Goal: Book appointment/travel/reservation

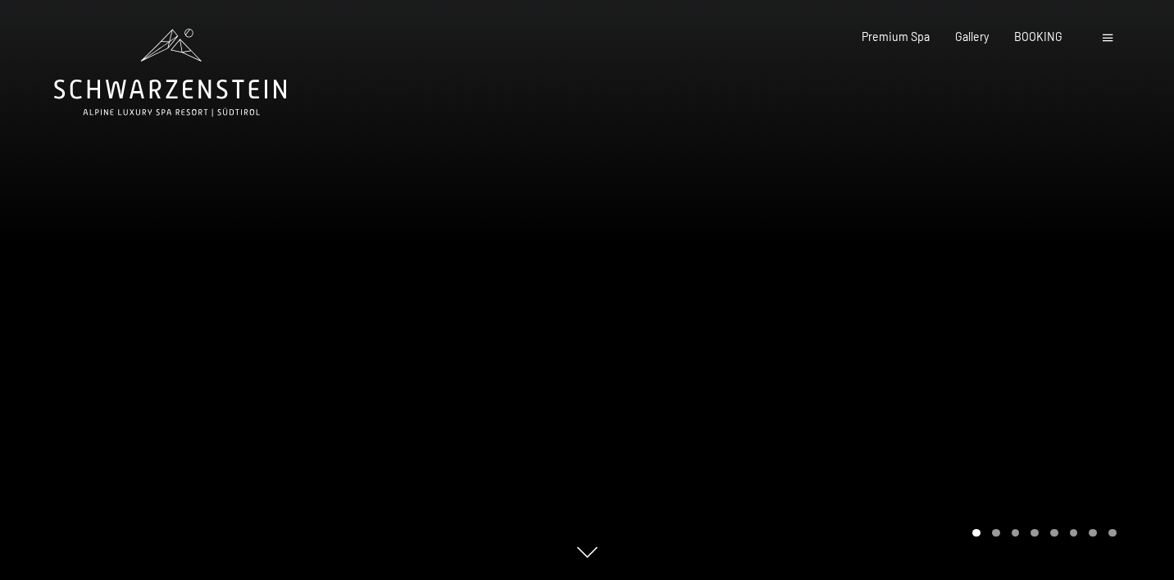
click at [1104, 32] on div at bounding box center [1110, 37] width 14 height 16
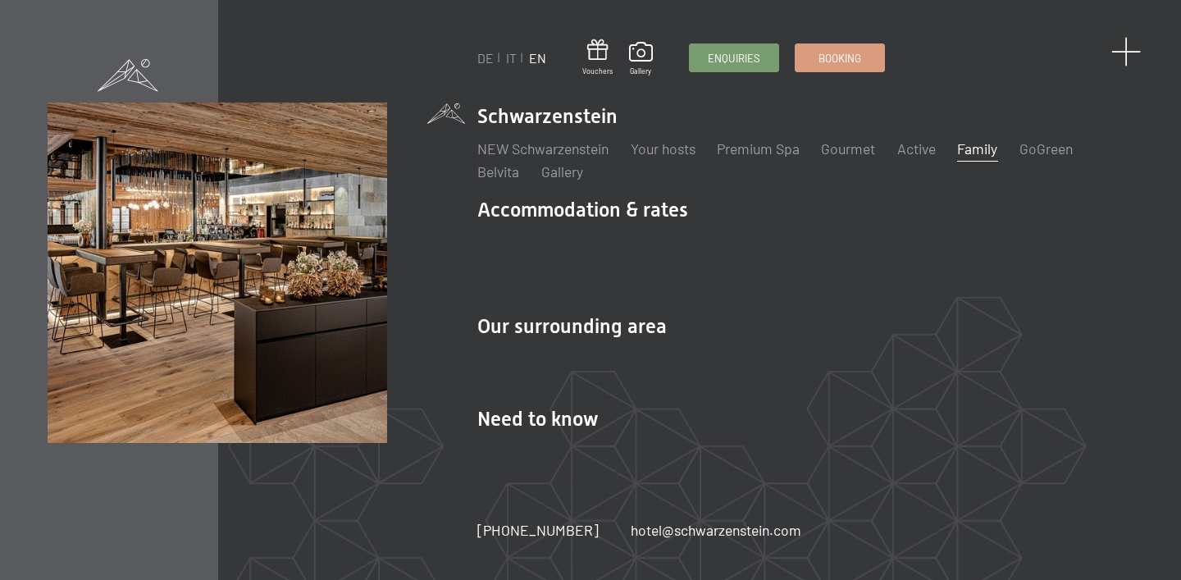
click at [1132, 46] on span at bounding box center [1126, 52] width 30 height 30
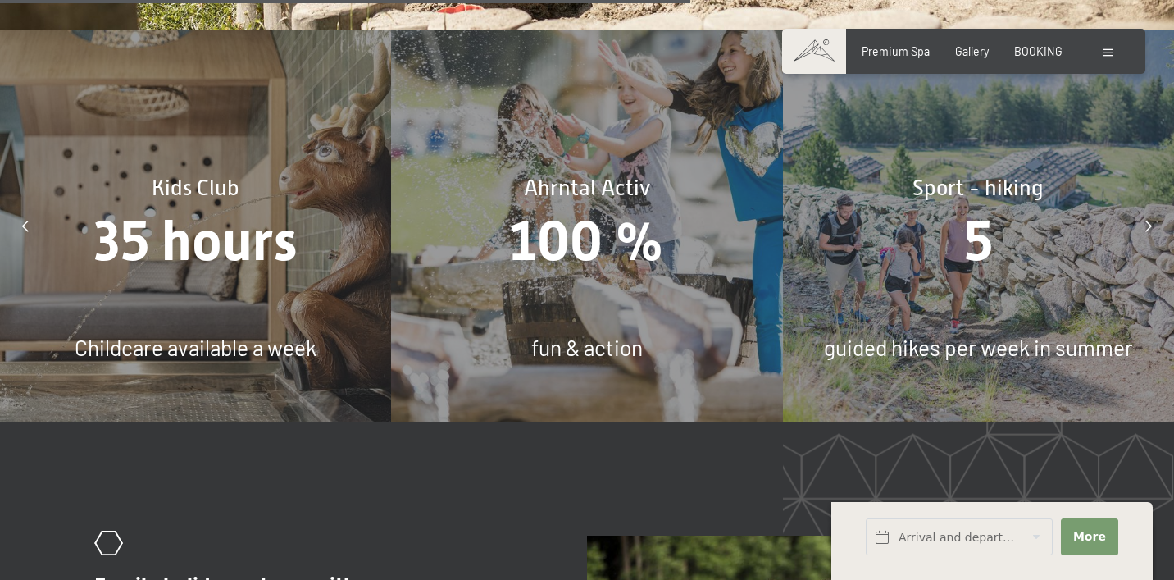
scroll to position [6180, 0]
click at [262, 244] on div "Kids Club 35 hours Childcare available a week" at bounding box center [195, 225] width 391 height 391
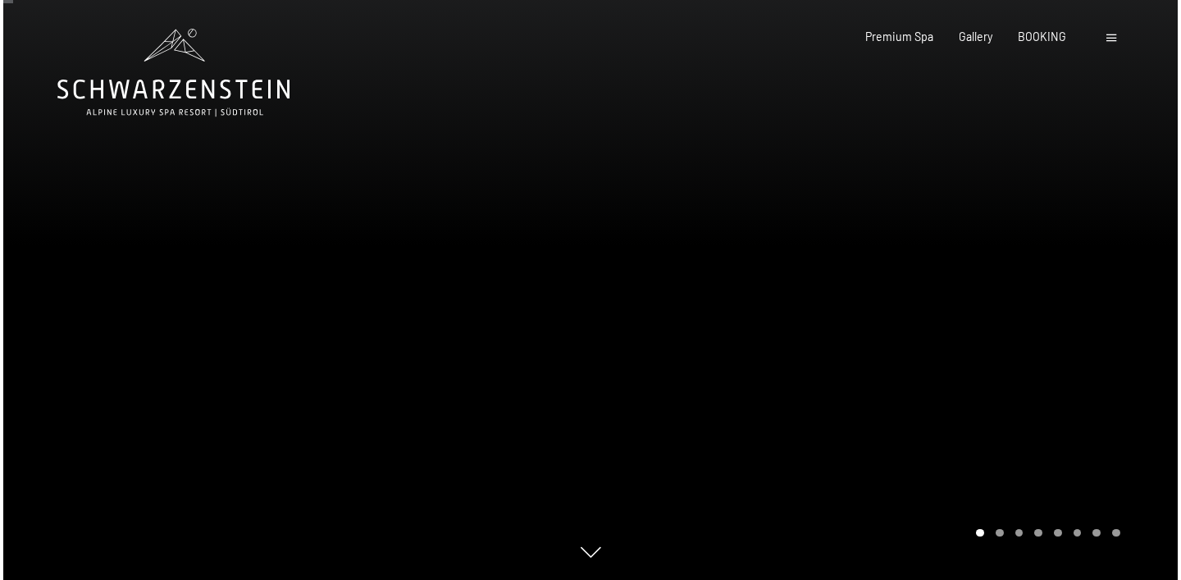
scroll to position [0, 0]
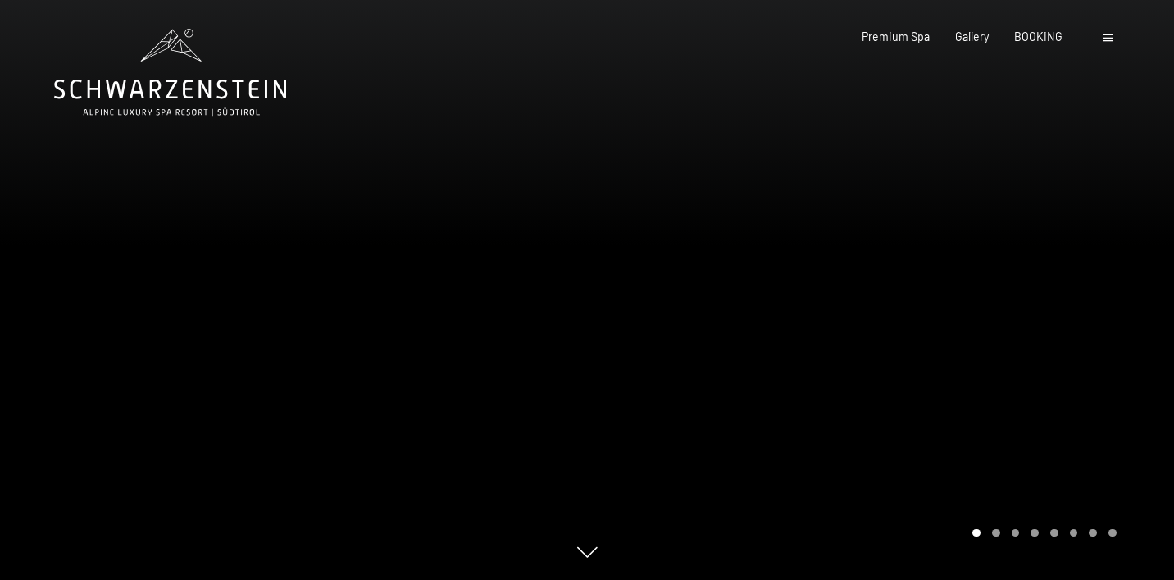
click at [1106, 38] on span at bounding box center [1108, 37] width 10 height 7
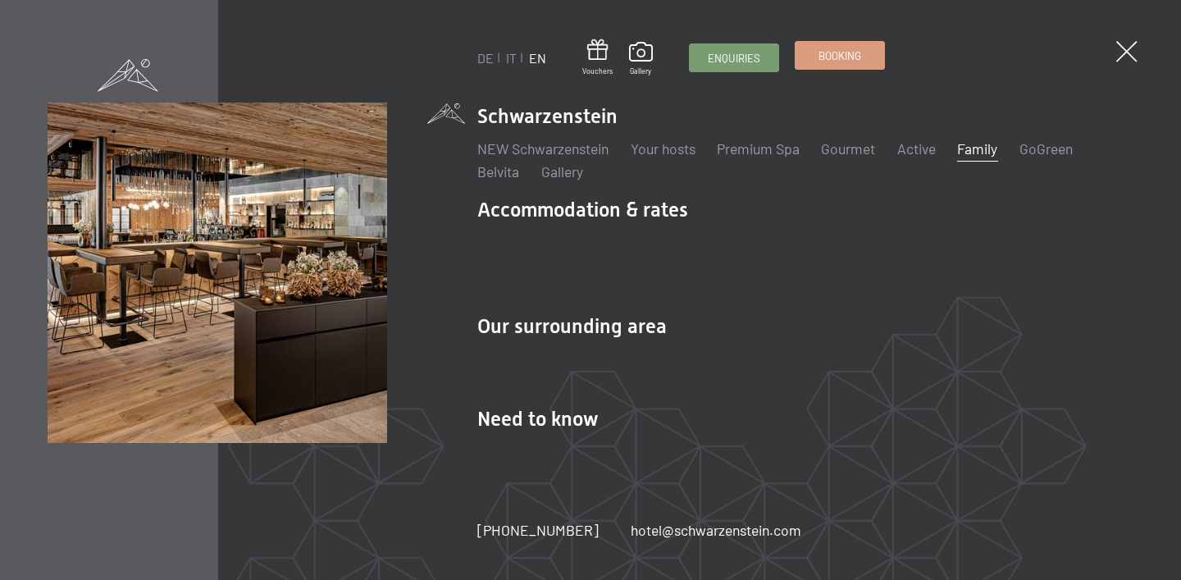
click at [830, 51] on span "Booking" at bounding box center [839, 55] width 43 height 15
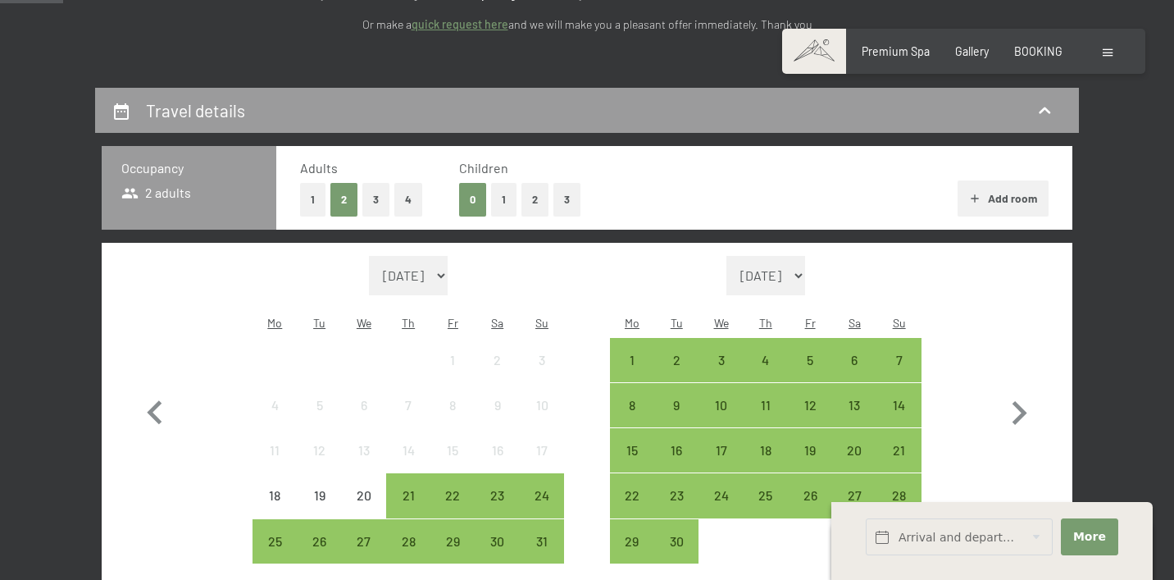
scroll to position [293, 0]
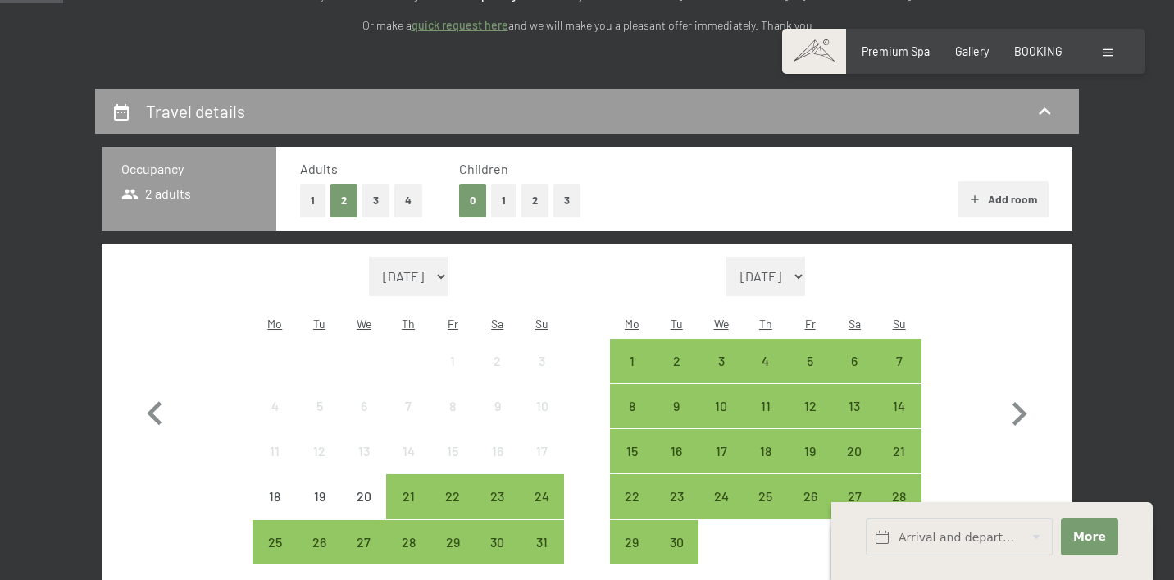
click at [508, 196] on button "1" at bounding box center [503, 201] width 25 height 34
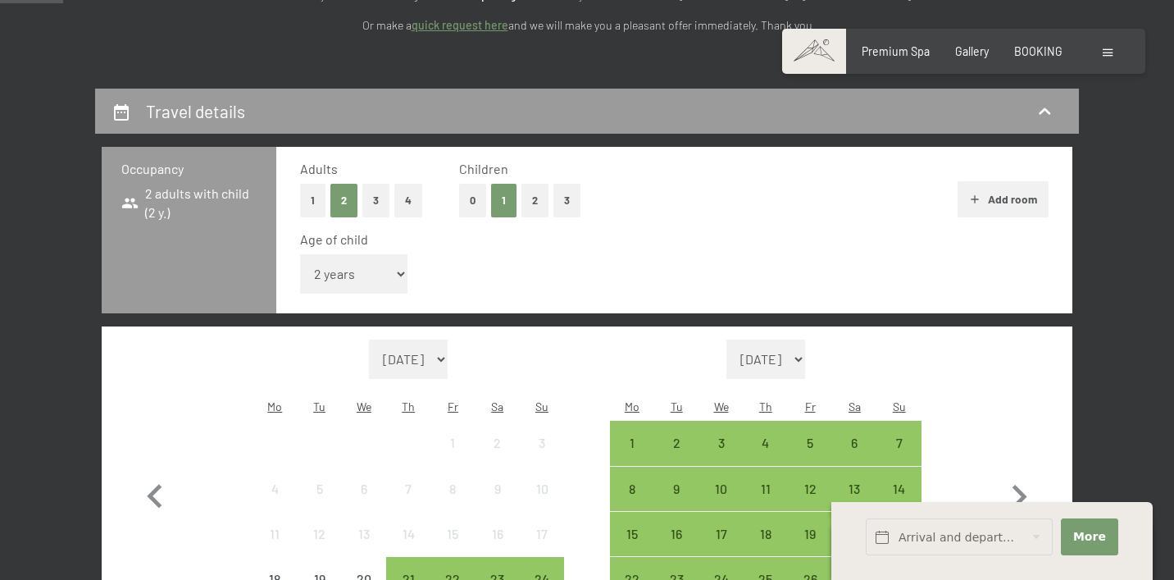
select select "3"
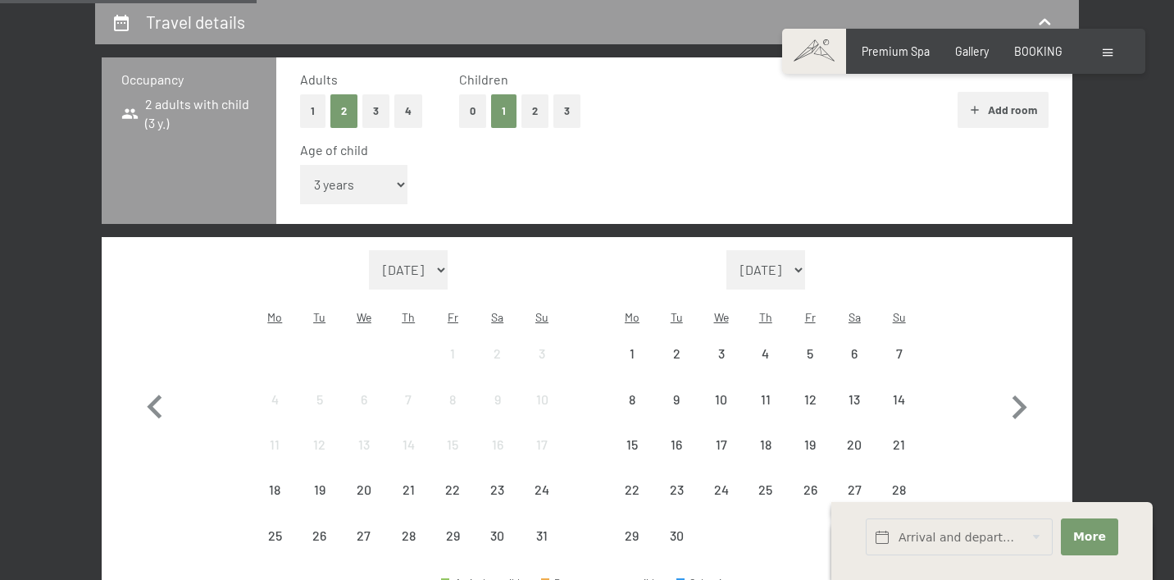
scroll to position [399, 0]
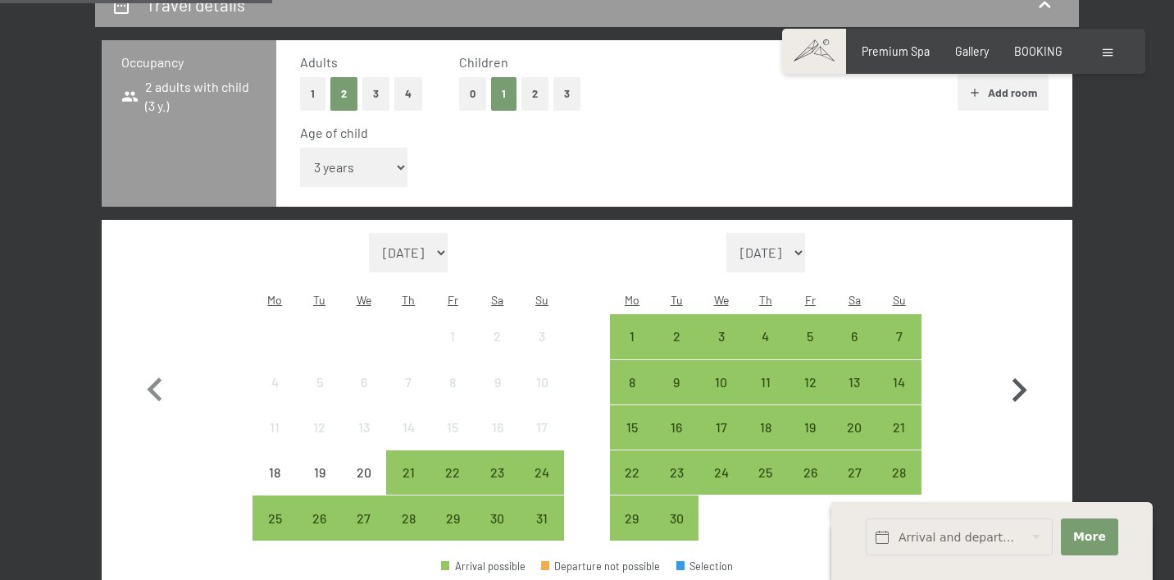
click at [1022, 378] on icon "button" at bounding box center [1020, 390] width 15 height 24
select select "[DATE]"
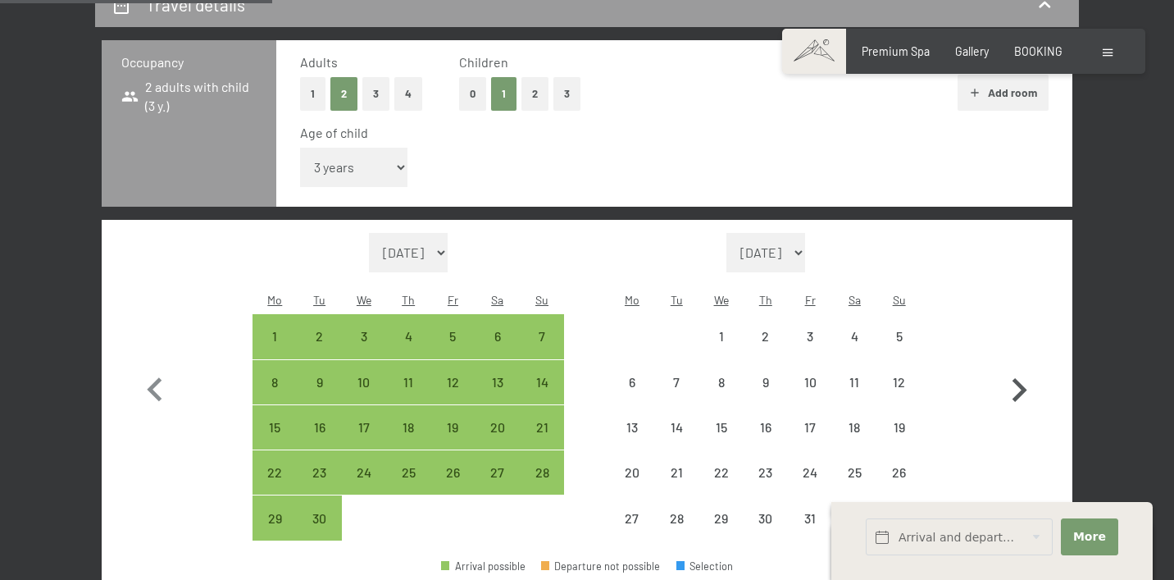
click at [1019, 366] on icon "button" at bounding box center [1019, 390] width 48 height 48
select select "[DATE]"
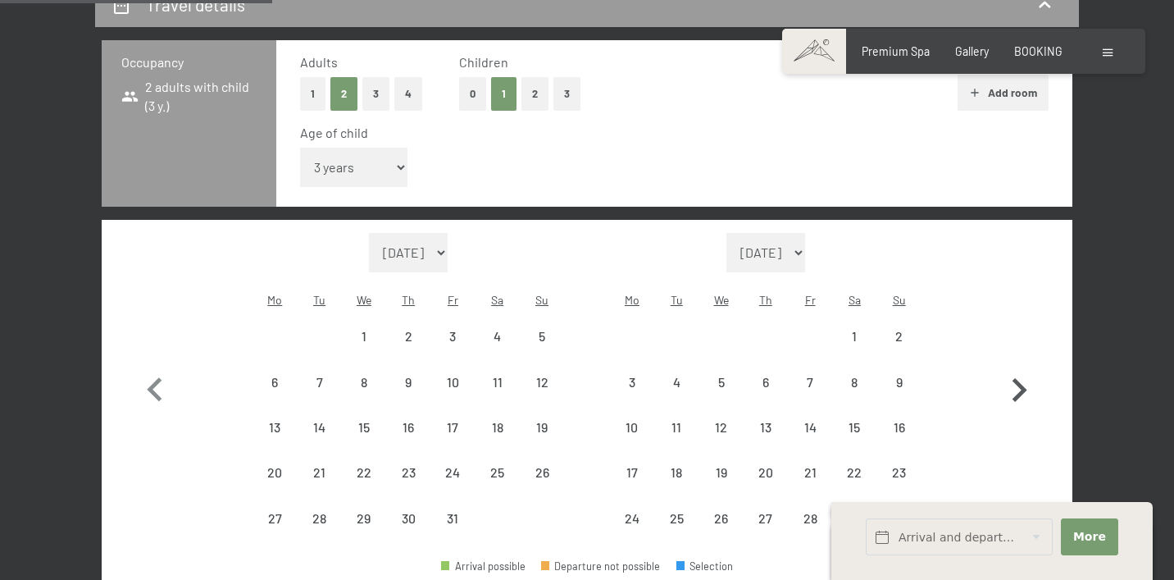
select select "[DATE]"
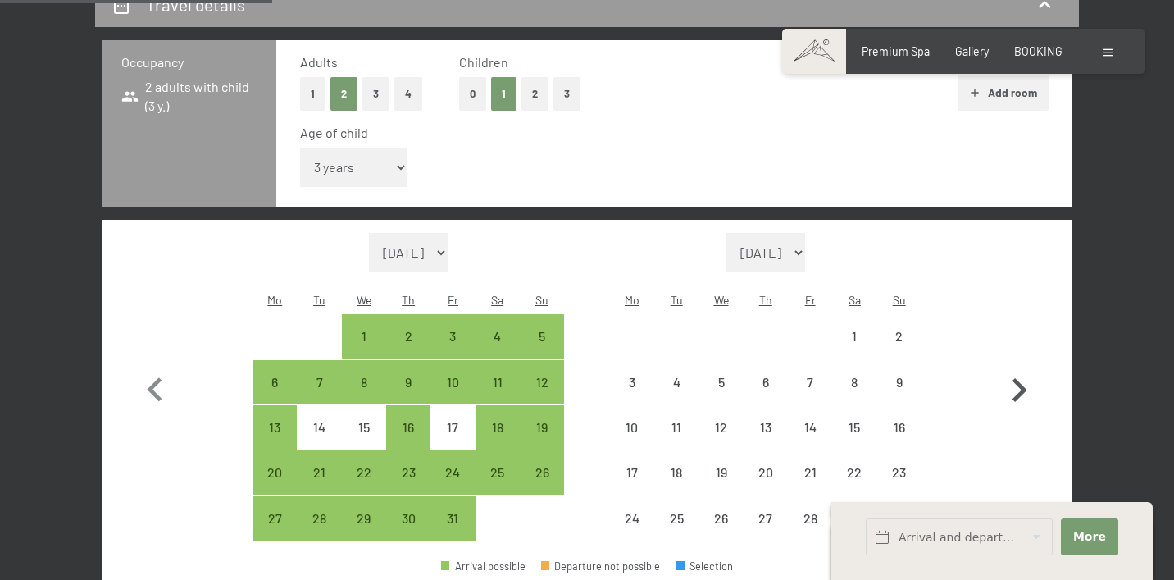
click at [1014, 366] on icon "button" at bounding box center [1019, 390] width 48 height 48
select select "[DATE]"
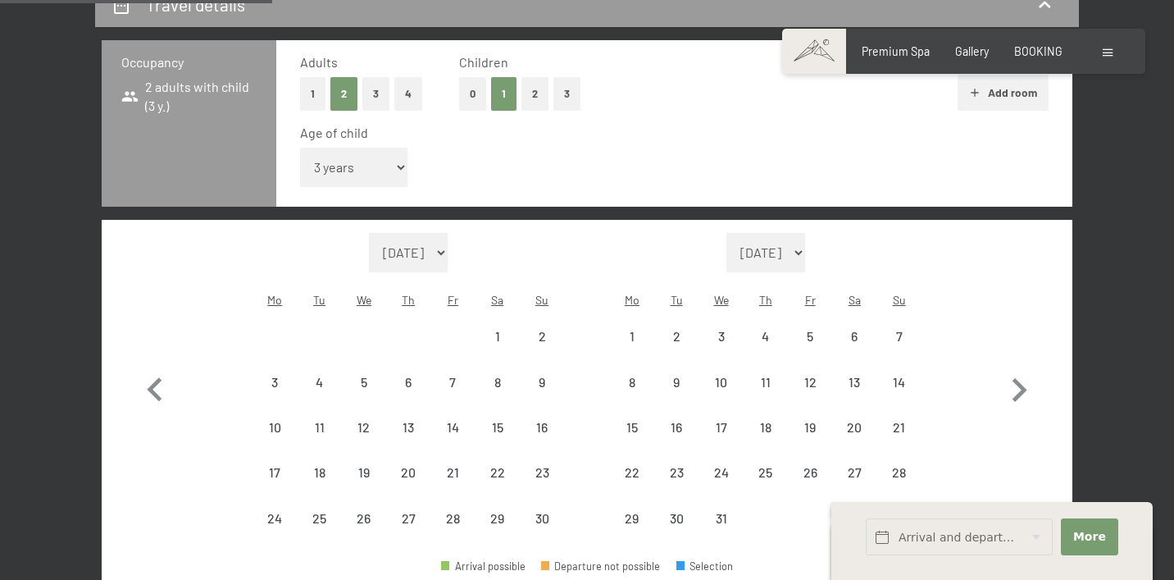
select select "[DATE]"
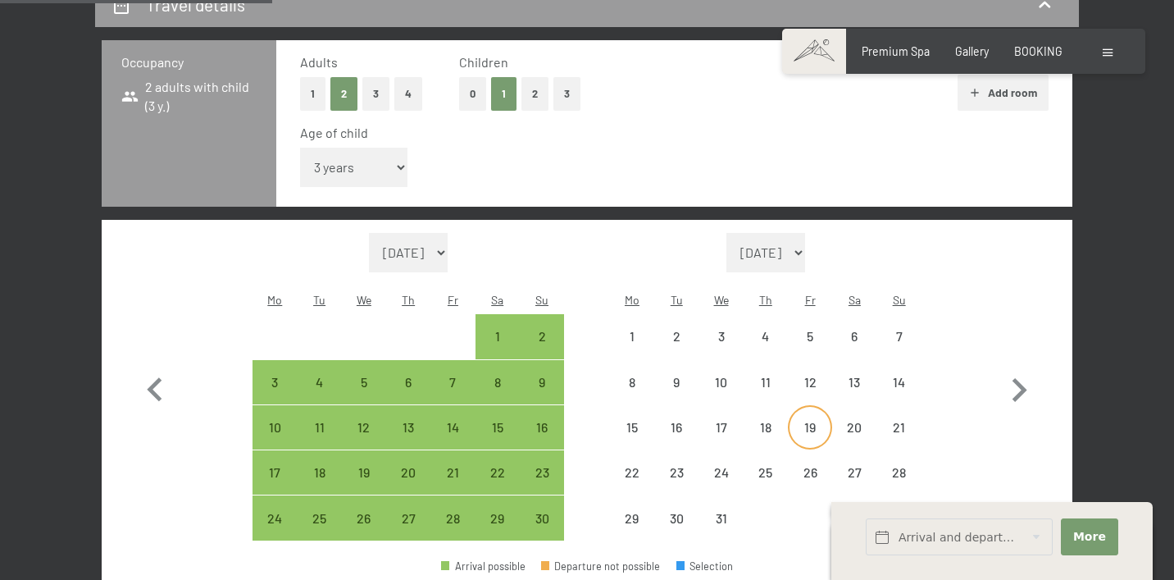
select select "[DATE]"
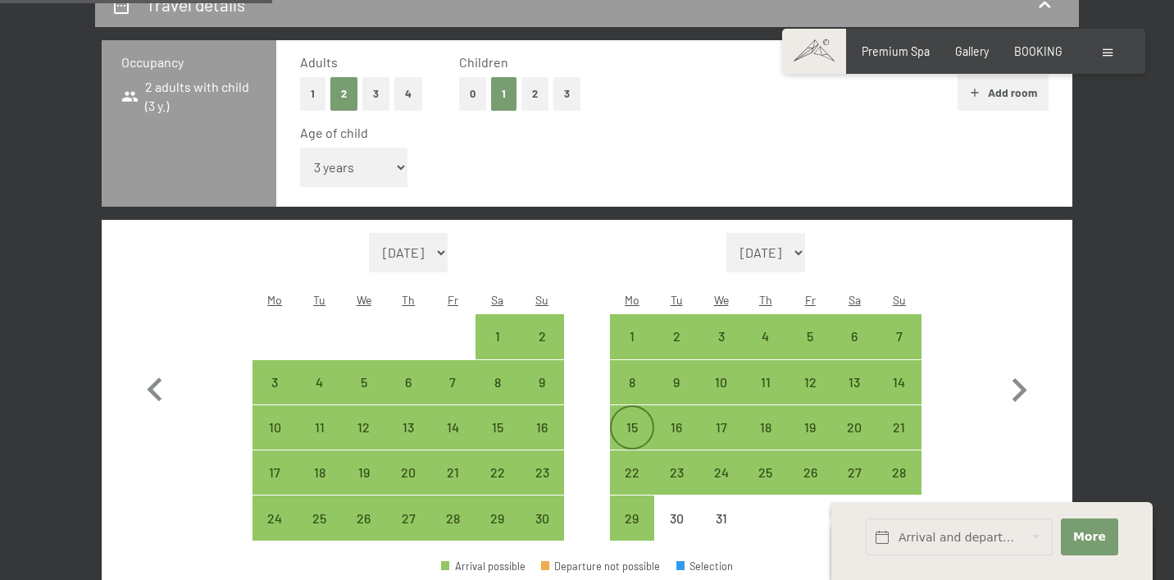
click at [626, 421] on div "15" at bounding box center [632, 441] width 41 height 41
select select "[DATE]"
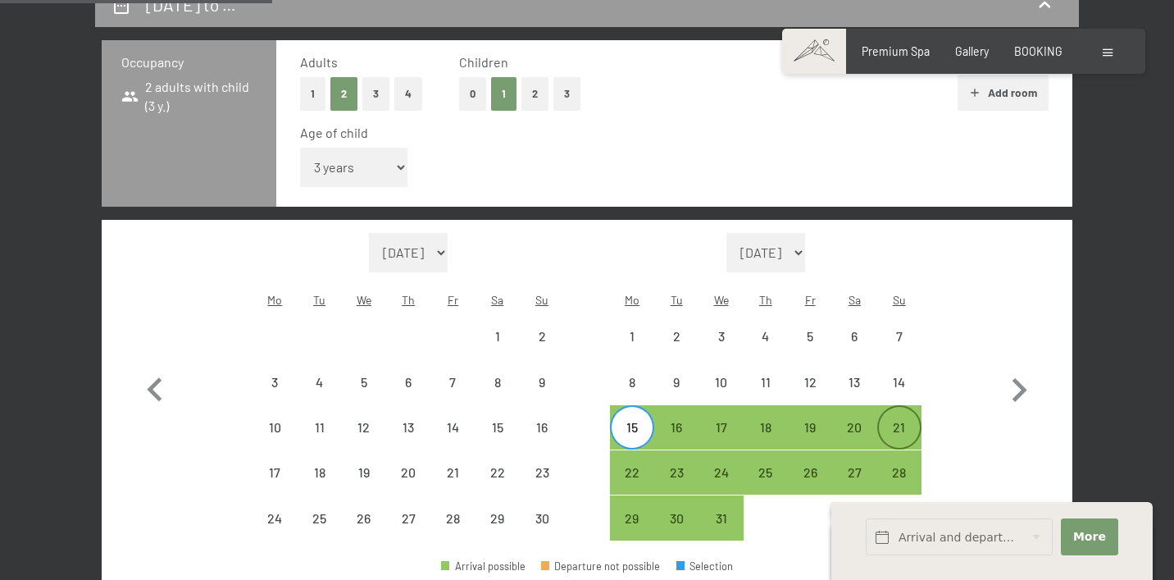
click at [891, 421] on div "21" at bounding box center [899, 441] width 41 height 41
select select "[DATE]"
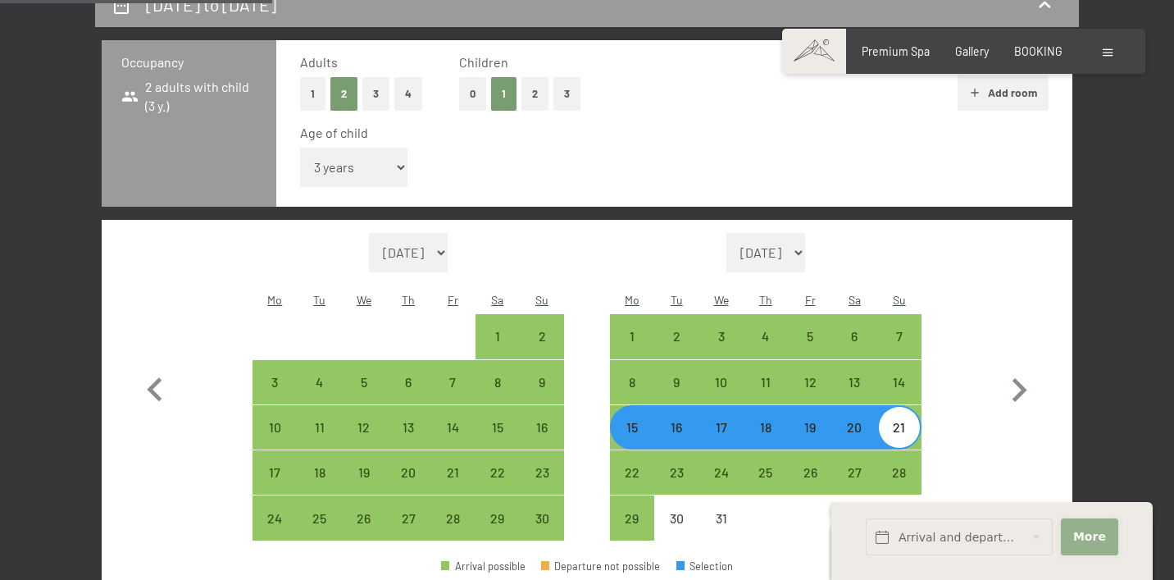
click at [1098, 542] on span "More" at bounding box center [1089, 537] width 33 height 16
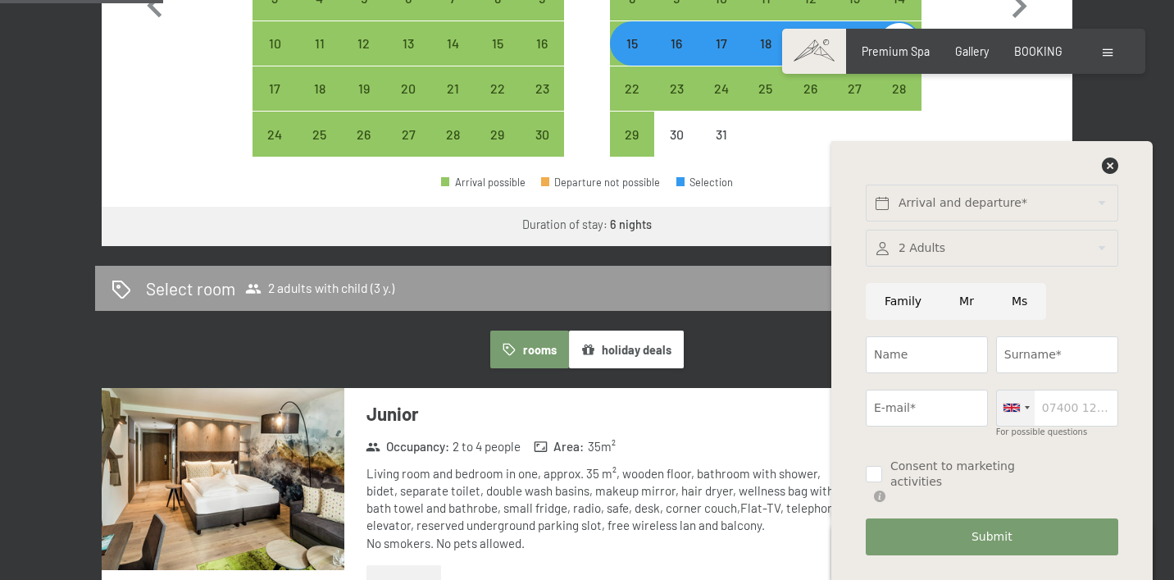
scroll to position [805, 0]
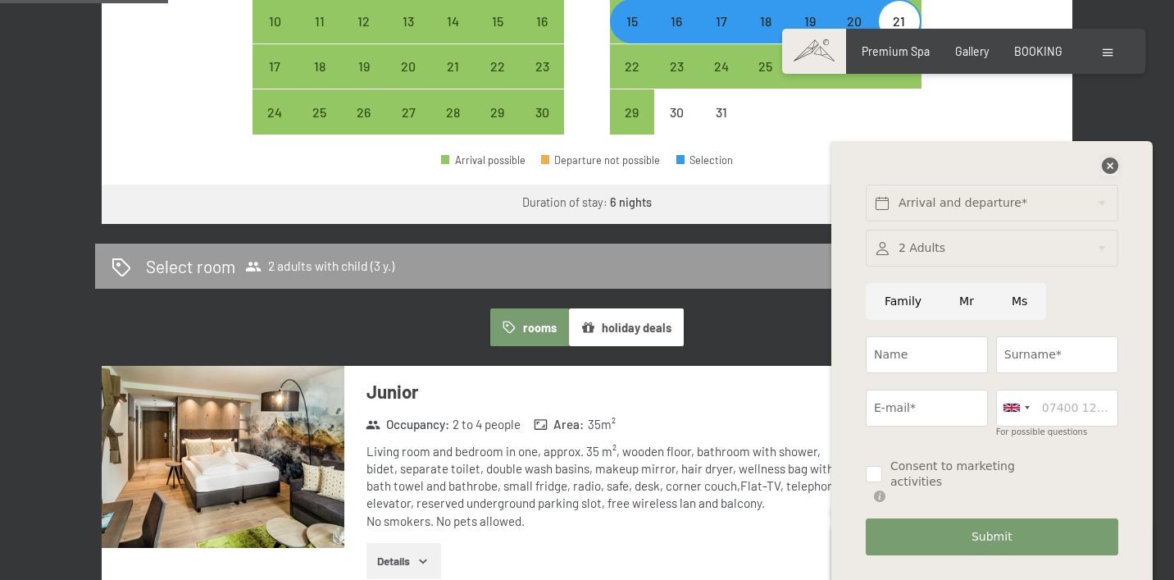
click at [1106, 166] on icon at bounding box center [1110, 165] width 16 height 16
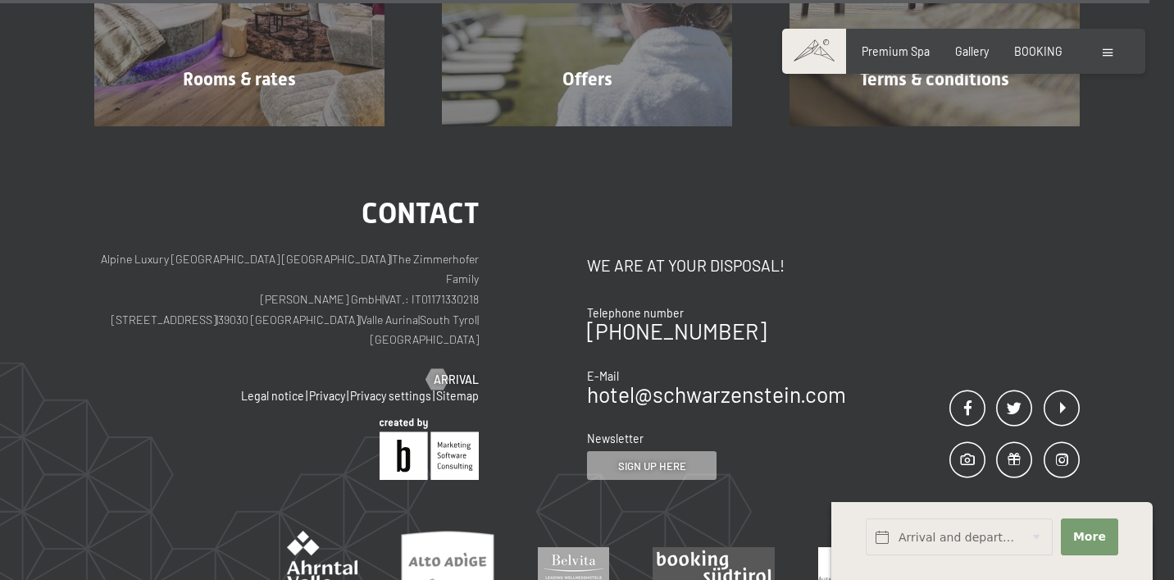
scroll to position [5575, 0]
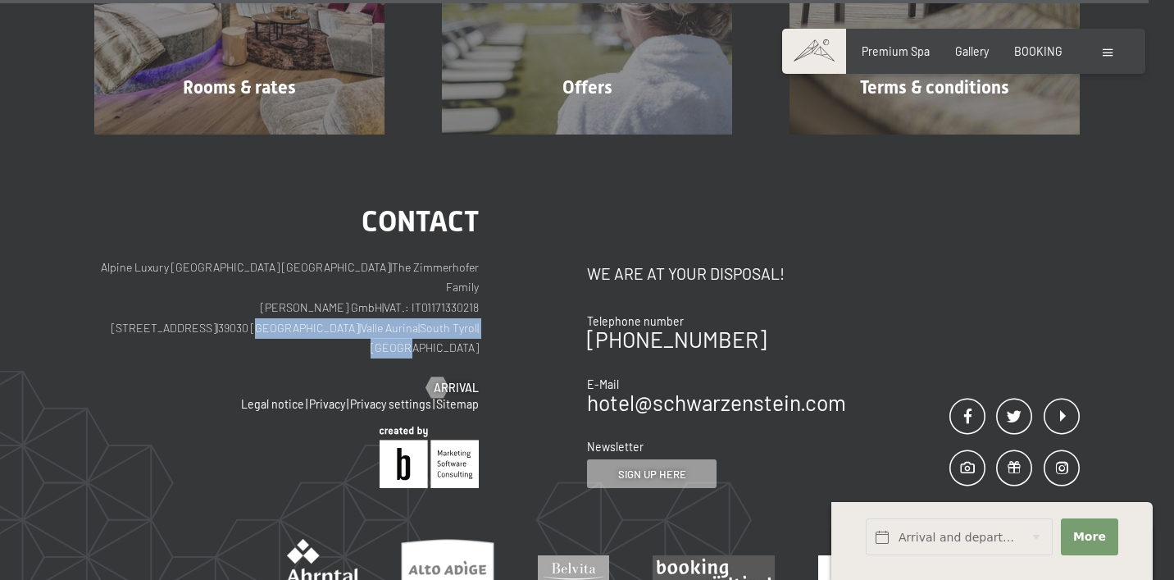
drag, startPoint x: 480, startPoint y: 187, endPoint x: 290, endPoint y: 185, distance: 189.4
click at [290, 207] on div "Contact Alpine Luxury [GEOGRAPHIC_DATA] SCHWARZENSTEIN | The Zimmerhofer Family…" at bounding box center [340, 347] width 493 height 281
copy p "Lutago | [PERSON_NAME][GEOGRAPHIC_DATA] | [GEOGRAPHIC_DATA] | [GEOGRAPHIC_DATA]"
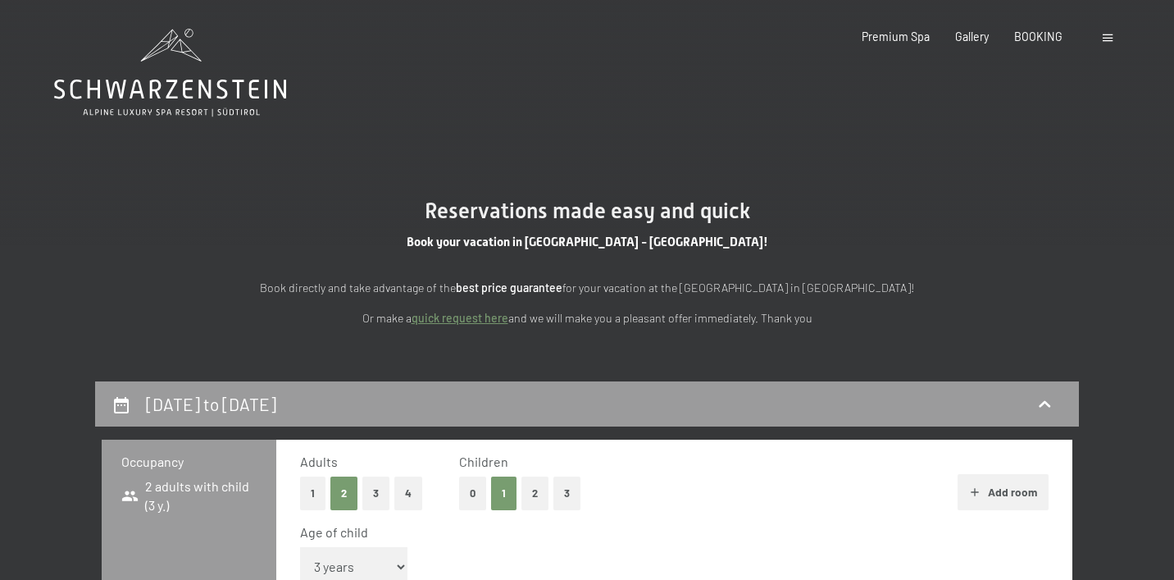
scroll to position [0, 0]
